Goal: Task Accomplishment & Management: Manage account settings

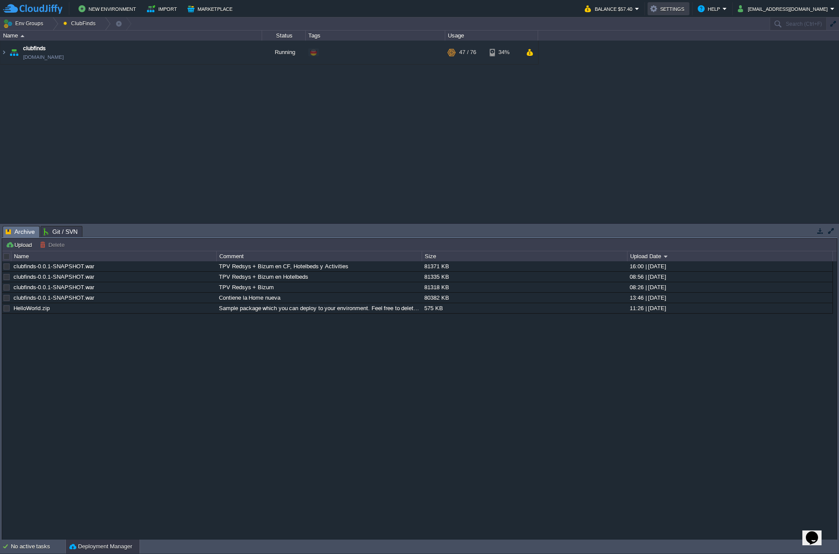
click at [687, 10] on button "Settings" at bounding box center [668, 8] width 37 height 10
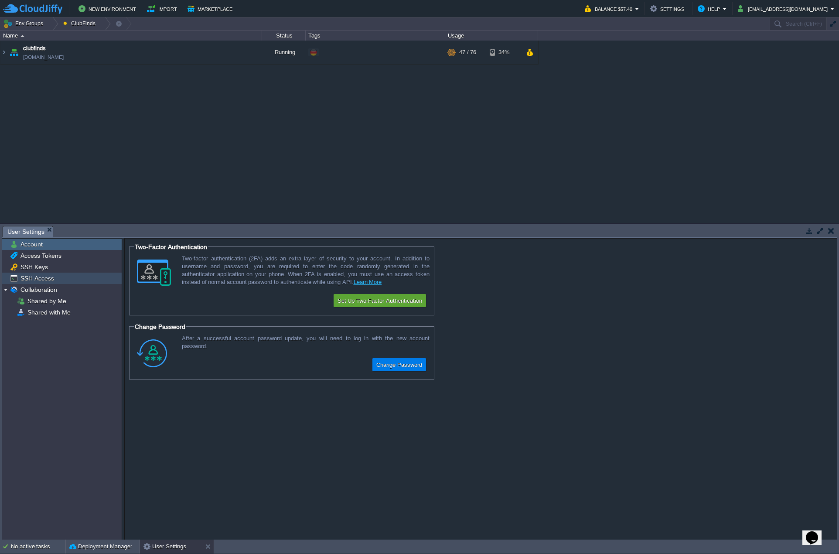
click at [42, 278] on span "SSH Access" at bounding box center [37, 278] width 37 height 8
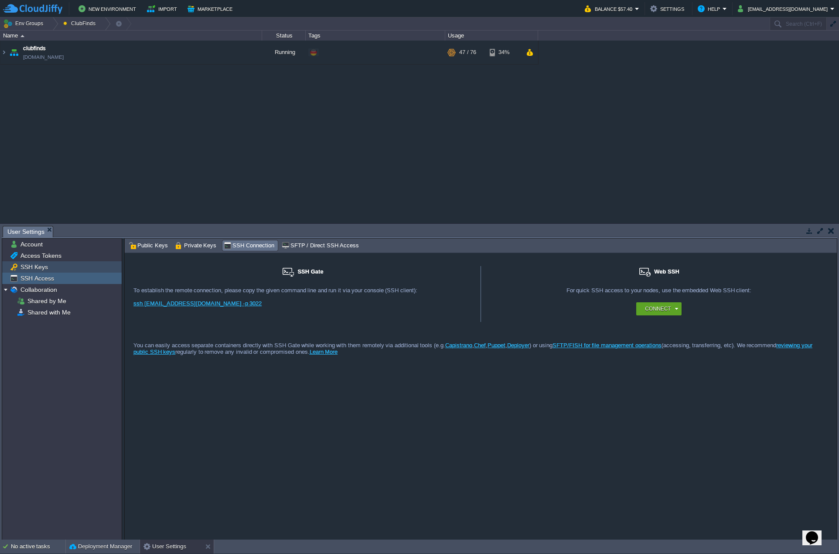
click at [38, 266] on span "SSH Keys" at bounding box center [34, 267] width 31 height 8
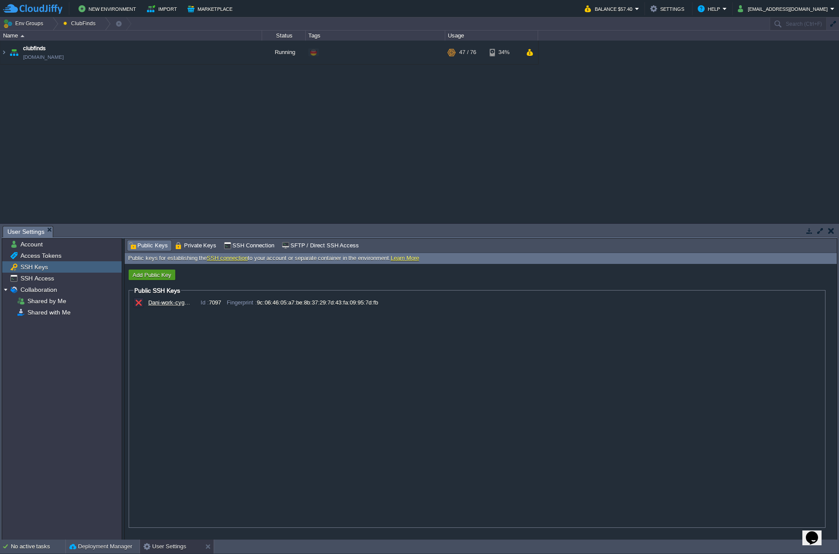
click at [146, 274] on button "Add Public Key" at bounding box center [152, 275] width 44 height 8
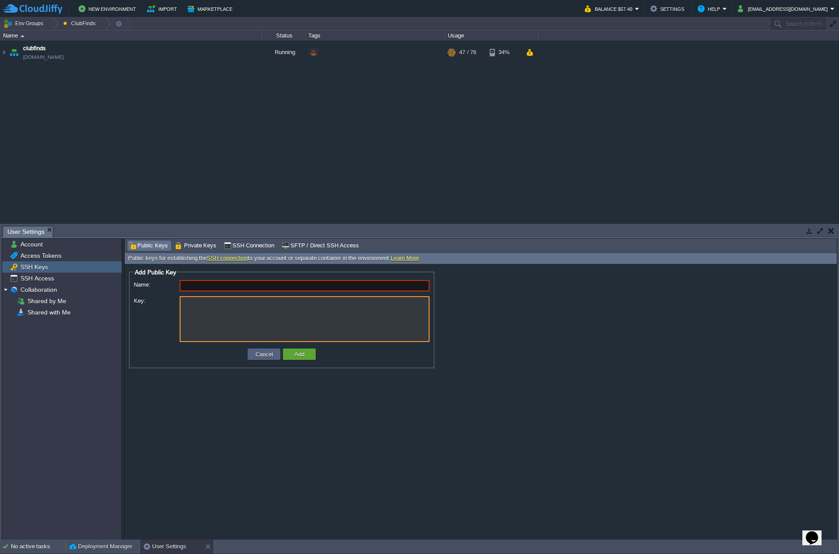
click at [229, 308] on textarea "Key:" at bounding box center [305, 319] width 250 height 46
paste textarea "---- BEGIN SSH2 PUBLIC KEY ---- Comment: "rsa-key-20251008" AAAAB3NzaC1yc2EAAAA…"
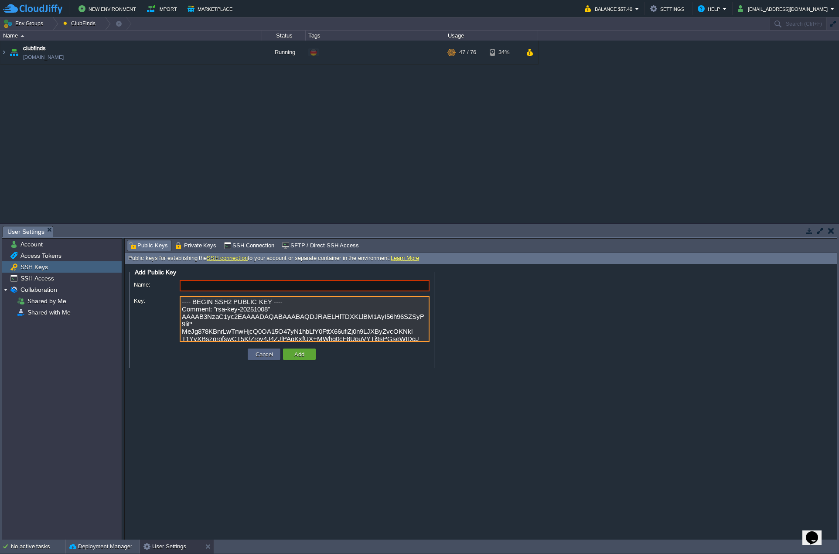
scroll to position [38, 0]
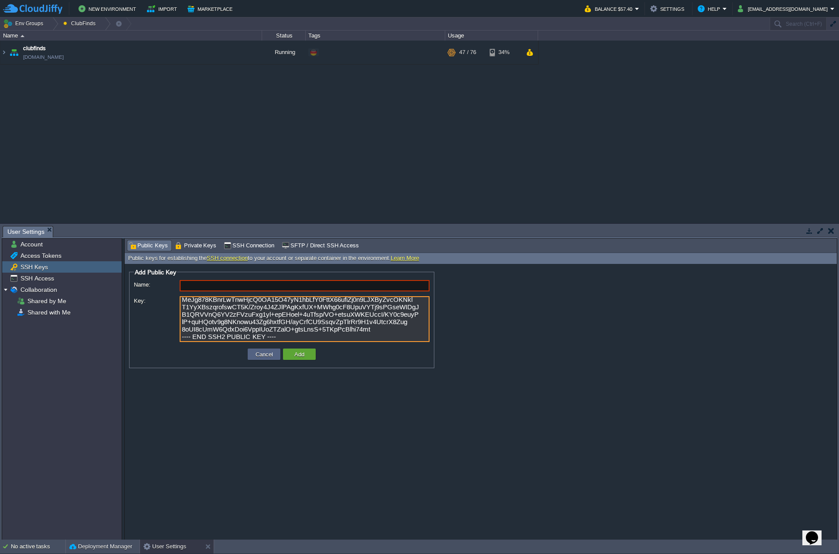
type textarea "---- BEGIN SSH2 PUBLIC KEY ---- Comment: "rsa-key-20251008" AAAAB3NzaC1yc2EAAAA…"
click at [207, 283] on input "Name:" at bounding box center [305, 285] width 250 height 11
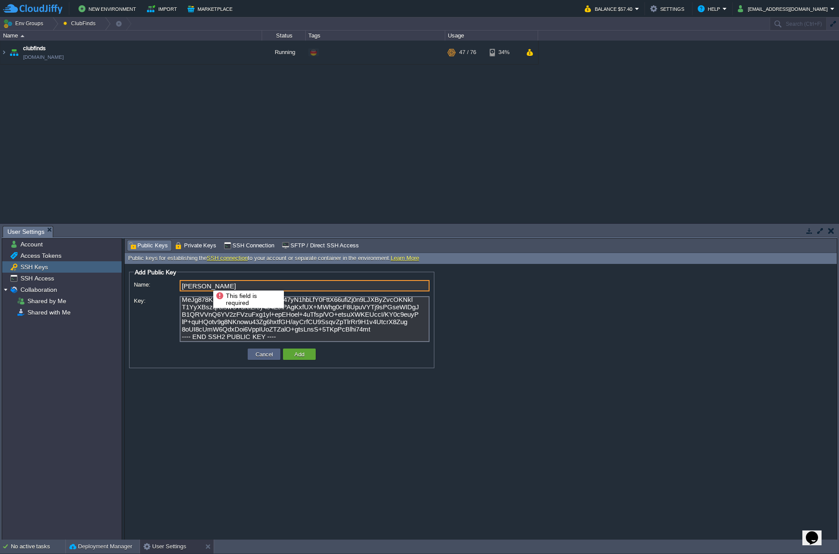
type input "[PERSON_NAME]"
click at [296, 352] on button "Add" at bounding box center [299, 354] width 15 height 8
